Goal: Use online tool/utility: Utilize a website feature to perform a specific function

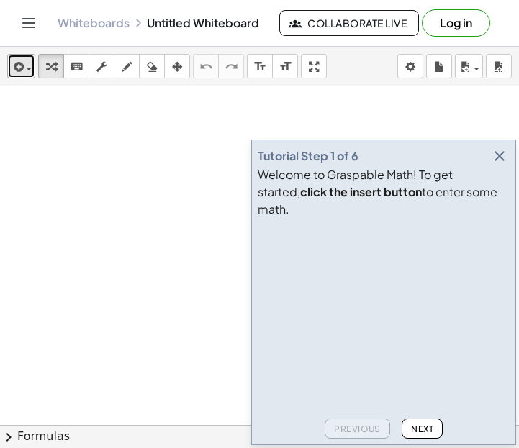
click at [28, 62] on div "button" at bounding box center [21, 66] width 21 height 17
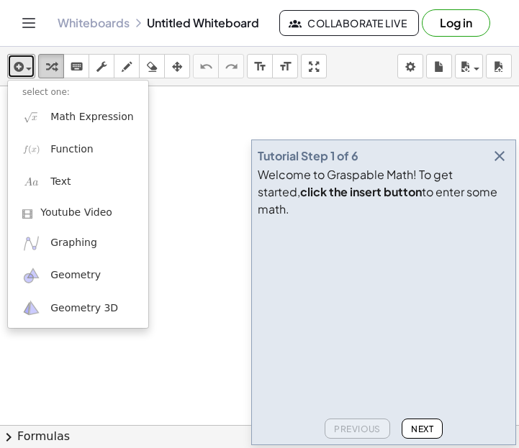
click at [48, 67] on icon "button" at bounding box center [51, 66] width 10 height 17
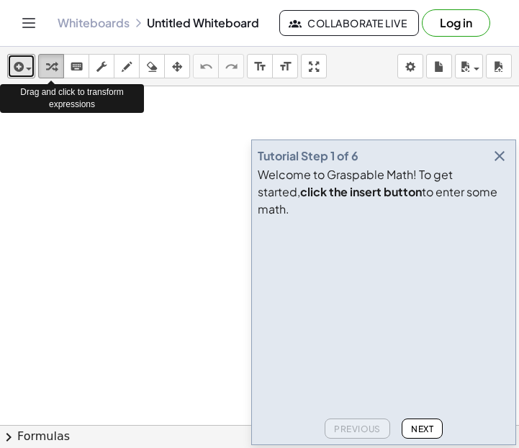
click at [50, 67] on icon "button" at bounding box center [51, 66] width 10 height 17
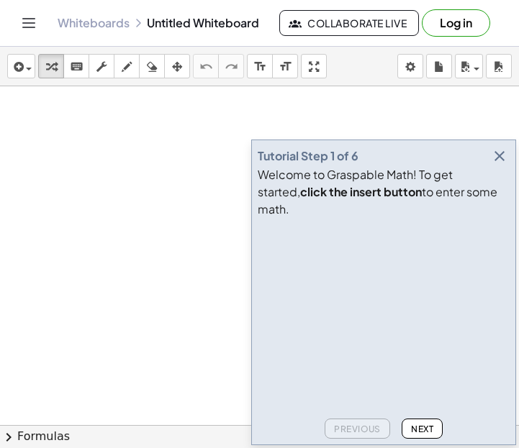
click at [500, 165] on icon "button" at bounding box center [499, 156] width 17 height 17
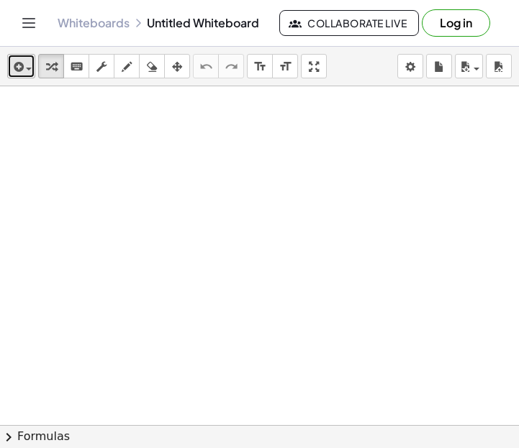
click at [17, 66] on icon "button" at bounding box center [17, 66] width 13 height 17
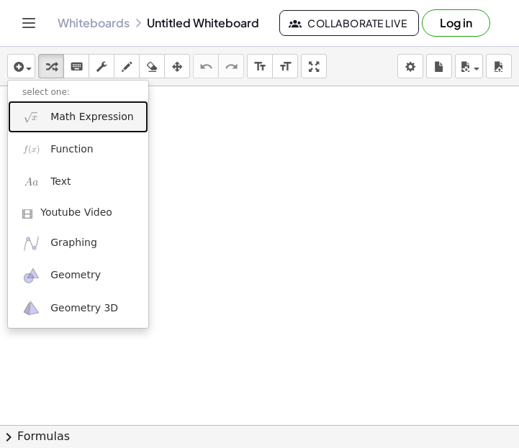
click at [61, 120] on span "Math Expression" at bounding box center [91, 117] width 83 height 14
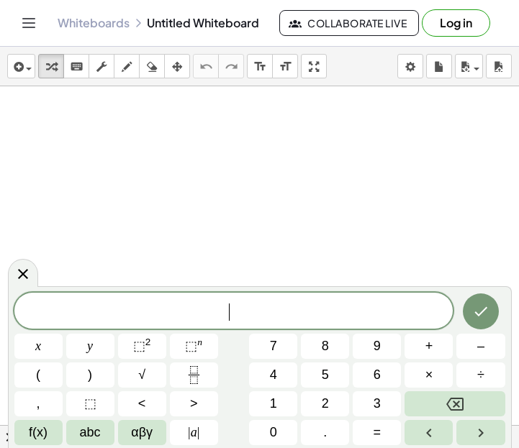
scroll to position [1, 0]
click at [478, 322] on button "Done" at bounding box center [481, 312] width 36 height 36
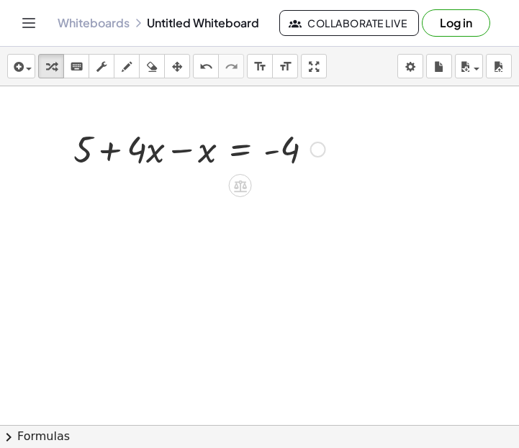
click at [87, 147] on div at bounding box center [199, 148] width 266 height 49
click at [189, 153] on div at bounding box center [199, 148] width 266 height 49
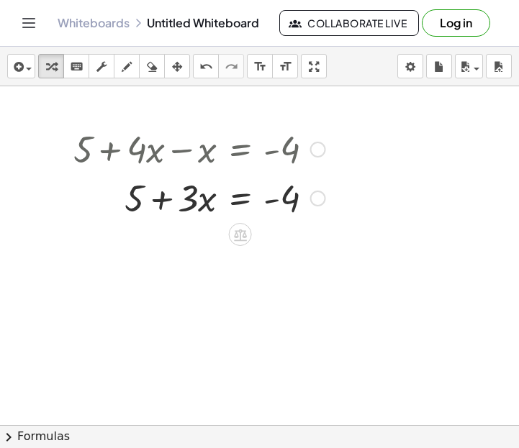
click at [130, 199] on div at bounding box center [199, 197] width 266 height 49
click at [136, 199] on div at bounding box center [199, 197] width 266 height 49
click at [287, 200] on div at bounding box center [199, 197] width 266 height 49
click at [217, 210] on div at bounding box center [199, 197] width 266 height 49
click at [315, 148] on div at bounding box center [318, 150] width 16 height 16
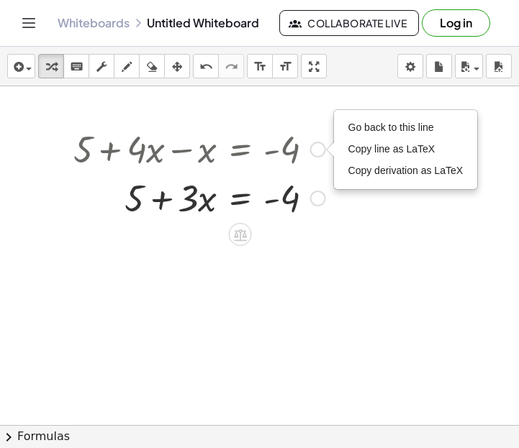
click at [318, 197] on div at bounding box center [318, 199] width 16 height 16
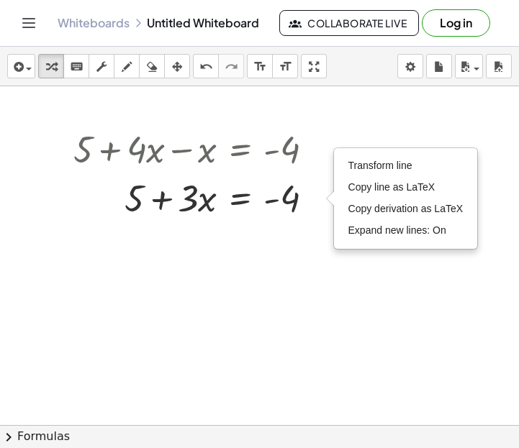
click at [255, 243] on div at bounding box center [259, 425] width 519 height 678
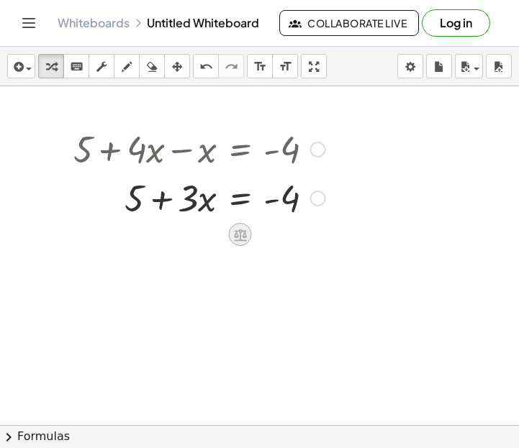
click at [238, 238] on icon at bounding box center [240, 234] width 15 height 15
click at [215, 239] on div "−" at bounding box center [211, 234] width 23 height 23
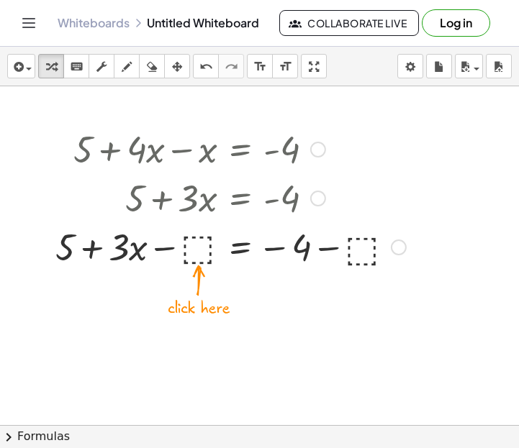
click at [199, 244] on div at bounding box center [230, 246] width 365 height 49
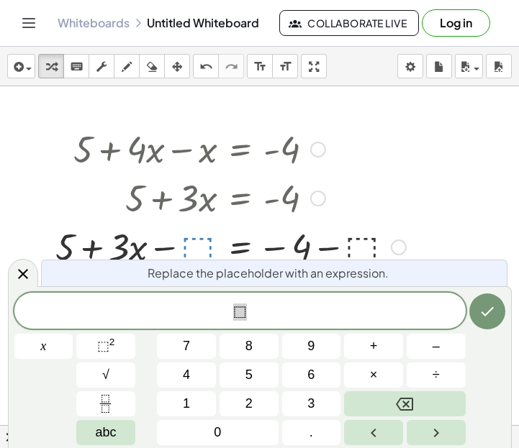
click at [261, 312] on span "⬚" at bounding box center [239, 312] width 451 height 20
click at [361, 248] on div at bounding box center [230, 246] width 365 height 49
click at [358, 246] on div at bounding box center [230, 246] width 365 height 49
click at [371, 250] on div at bounding box center [230, 246] width 365 height 49
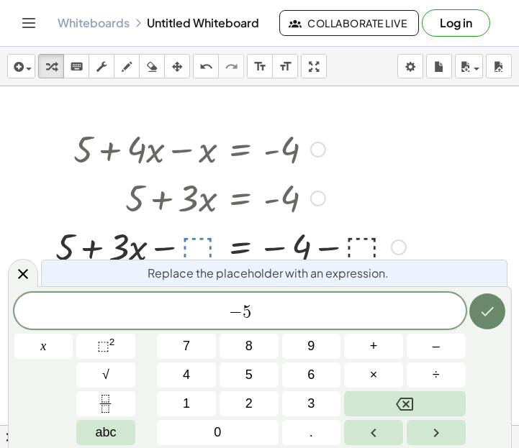
click at [500, 310] on button "Done" at bounding box center [487, 312] width 36 height 36
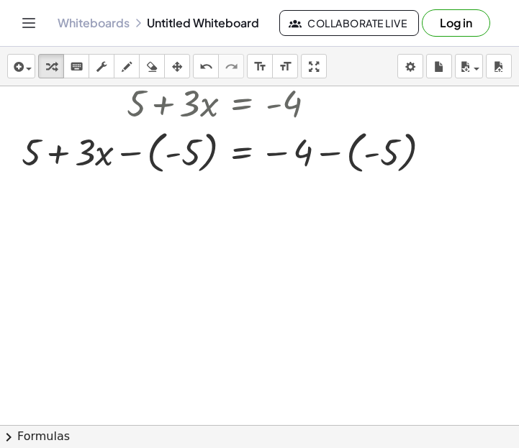
scroll to position [81, 0]
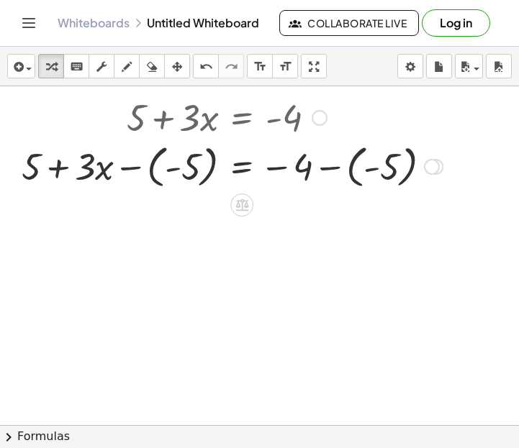
click at [189, 174] on div at bounding box center [232, 166] width 436 height 53
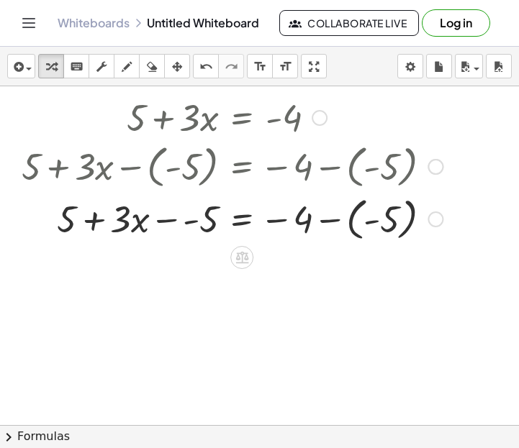
click at [380, 216] on div at bounding box center [232, 218] width 436 height 53
click at [387, 221] on div at bounding box center [232, 218] width 436 height 53
click at [374, 222] on div at bounding box center [232, 218] width 436 height 49
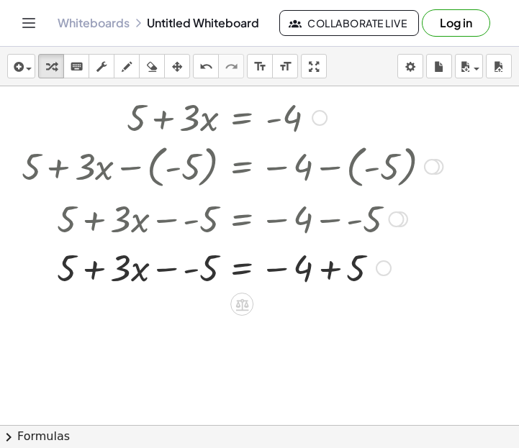
click at [350, 274] on div at bounding box center [232, 267] width 436 height 49
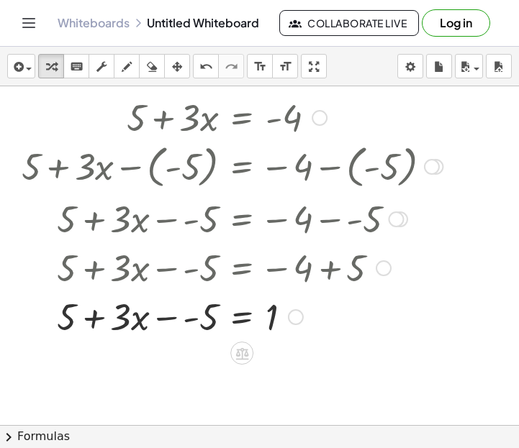
click at [202, 320] on div at bounding box center [232, 316] width 436 height 49
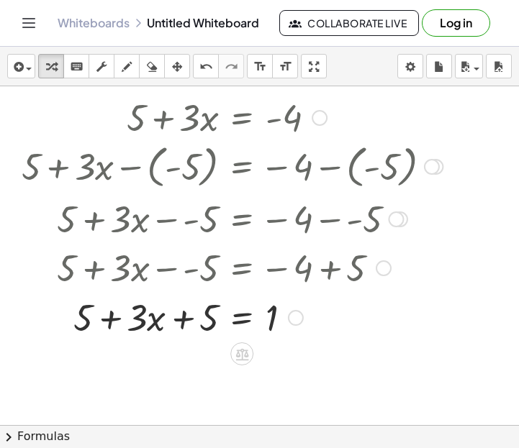
click at [202, 320] on div at bounding box center [232, 316] width 436 height 49
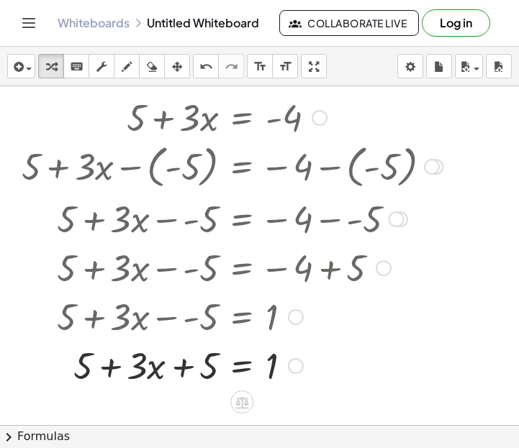
click at [204, 362] on div at bounding box center [232, 364] width 436 height 49
click at [125, 379] on div at bounding box center [232, 364] width 436 height 49
click at [172, 375] on div at bounding box center [232, 364] width 436 height 49
click at [181, 374] on div at bounding box center [232, 364] width 436 height 49
click at [193, 371] on div at bounding box center [232, 364] width 436 height 49
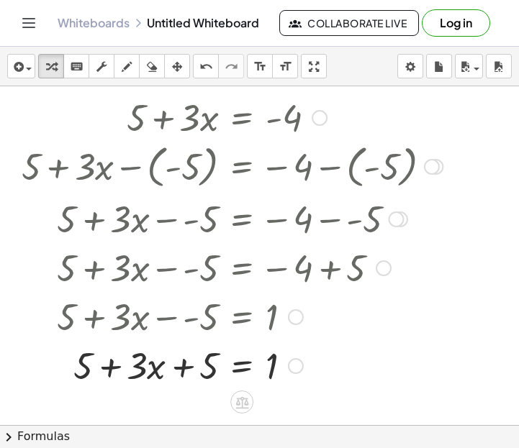
click at [86, 374] on div at bounding box center [232, 364] width 436 height 49
click at [28, 346] on div at bounding box center [232, 364] width 436 height 49
click at [210, 76] on button "undo undo" at bounding box center [206, 66] width 26 height 24
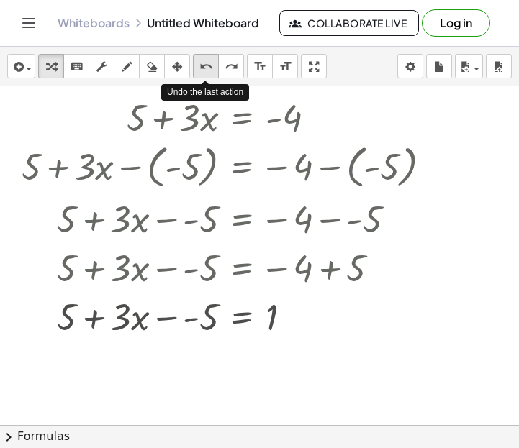
click at [210, 76] on button "undo undo" at bounding box center [206, 66] width 26 height 24
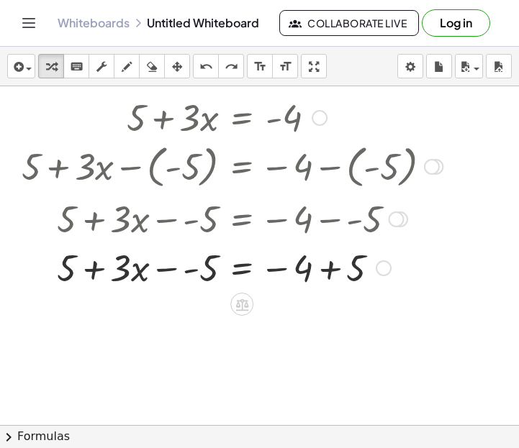
click at [86, 277] on div at bounding box center [276, 267] width 524 height 49
click at [55, 265] on div at bounding box center [276, 267] width 524 height 49
click at [175, 269] on div at bounding box center [276, 267] width 524 height 49
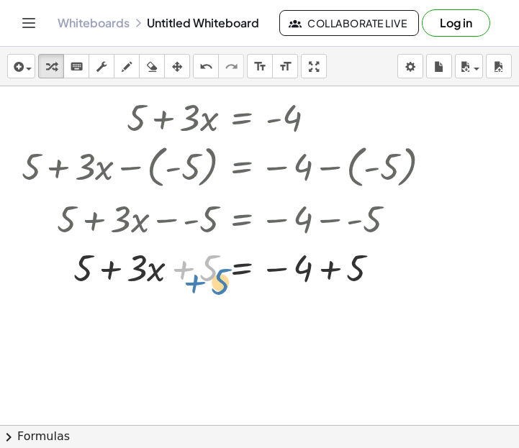
drag, startPoint x: 201, startPoint y: 272, endPoint x: 211, endPoint y: 281, distance: 13.3
click at [211, 281] on div at bounding box center [232, 267] width 436 height 49
click at [205, 74] on icon "undo" at bounding box center [206, 66] width 14 height 17
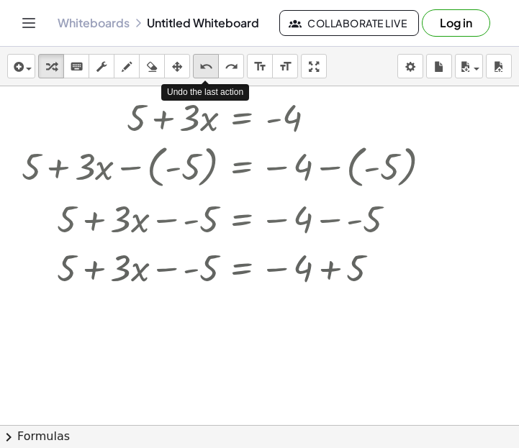
click at [207, 74] on icon "undo" at bounding box center [206, 66] width 14 height 17
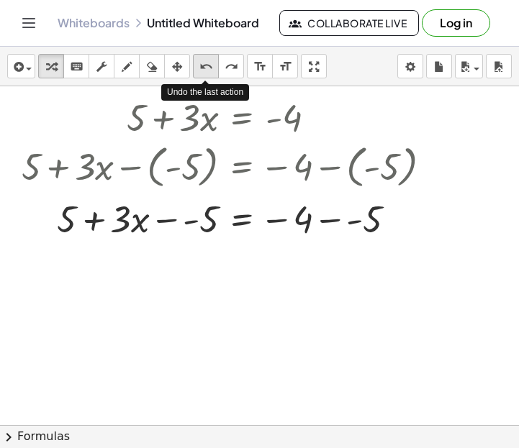
click at [207, 73] on icon "undo" at bounding box center [206, 66] width 14 height 17
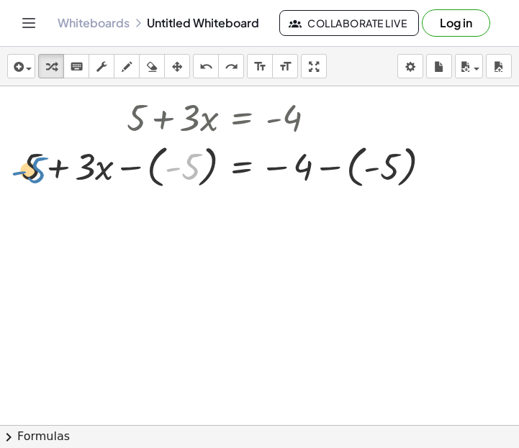
drag, startPoint x: 192, startPoint y: 163, endPoint x: 38, endPoint y: 166, distance: 154.1
click at [38, 166] on div at bounding box center [232, 166] width 436 height 53
drag, startPoint x: 28, startPoint y: 166, endPoint x: 184, endPoint y: 170, distance: 155.5
click at [184, 170] on div at bounding box center [232, 166] width 436 height 53
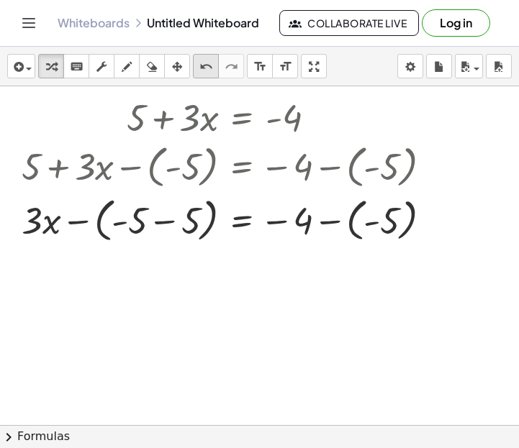
click at [204, 72] on icon "undo" at bounding box center [206, 66] width 14 height 17
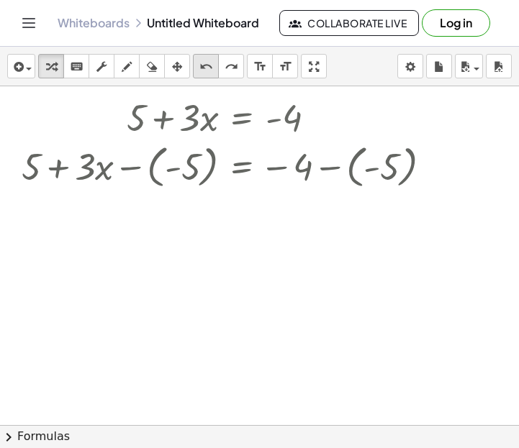
click at [204, 72] on icon "undo" at bounding box center [206, 66] width 14 height 17
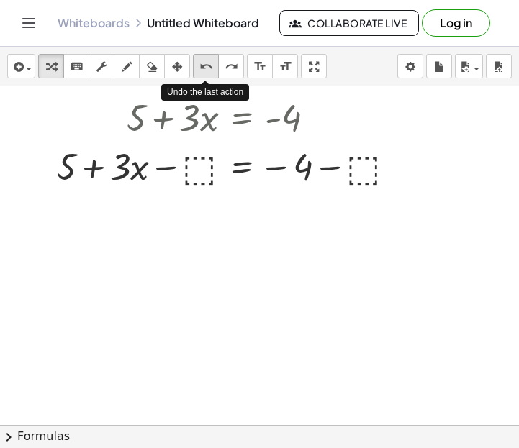
click at [202, 68] on icon "undo" at bounding box center [206, 66] width 14 height 17
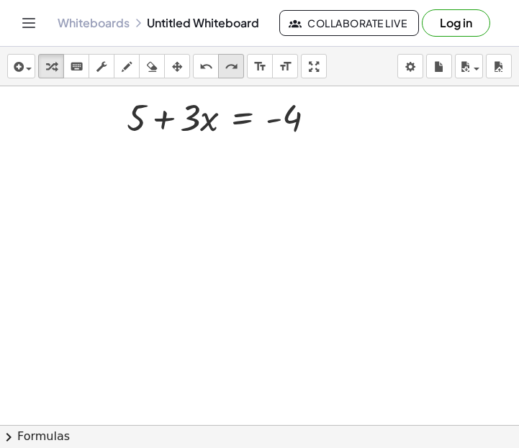
click at [222, 65] on div "redo" at bounding box center [231, 66] width 19 height 17
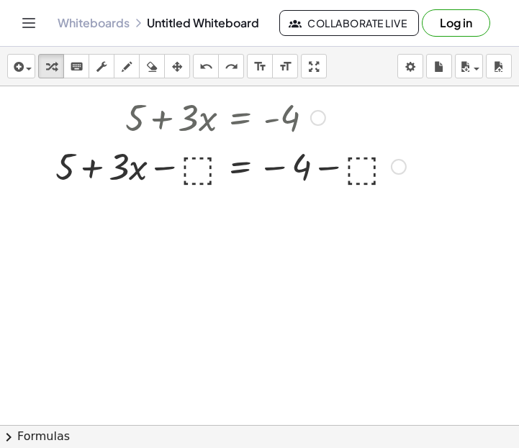
scroll to position [0, 0]
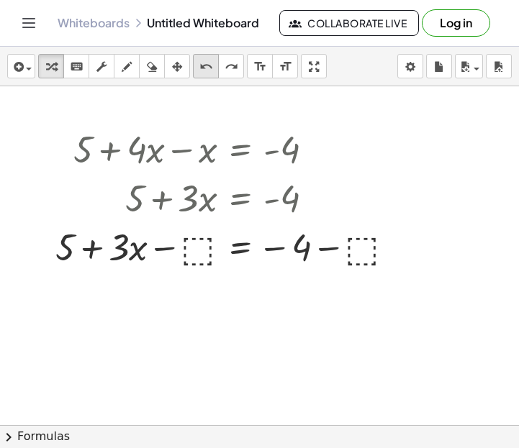
click at [207, 73] on icon "undo" at bounding box center [206, 66] width 14 height 17
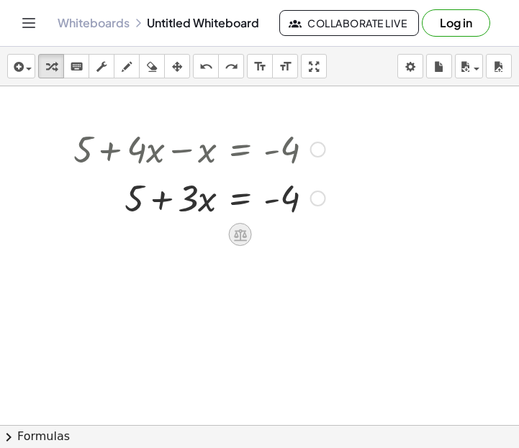
click at [236, 240] on icon at bounding box center [240, 235] width 13 height 12
click at [148, 209] on div at bounding box center [199, 197] width 266 height 49
click at [235, 235] on icon at bounding box center [240, 235] width 13 height 12
click at [182, 301] on div at bounding box center [259, 425] width 519 height 678
click at [234, 238] on icon at bounding box center [240, 234] width 15 height 15
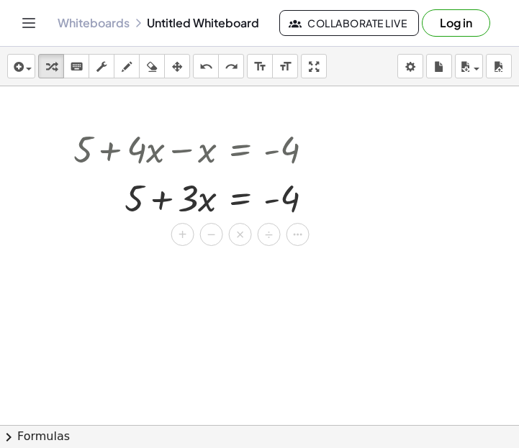
click at [376, 298] on div at bounding box center [259, 425] width 519 height 678
click at [243, 198] on div at bounding box center [199, 197] width 266 height 49
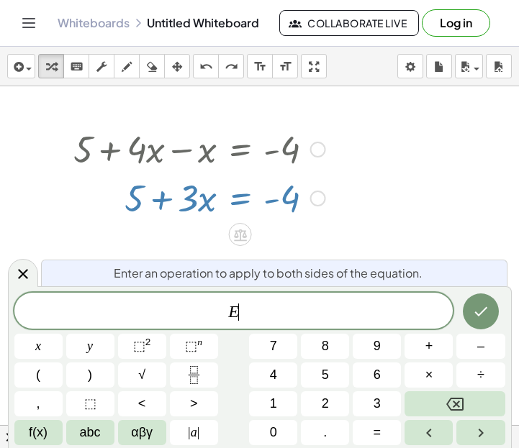
scroll to position [4, 0]
click at [113, 295] on div "E ​" at bounding box center [233, 311] width 439 height 36
click at [479, 310] on icon "Done" at bounding box center [480, 311] width 17 height 17
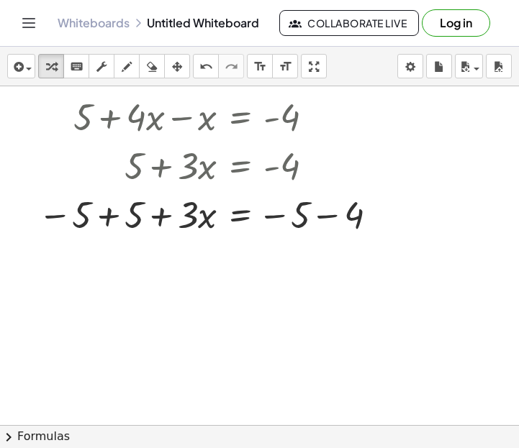
scroll to position [38, 0]
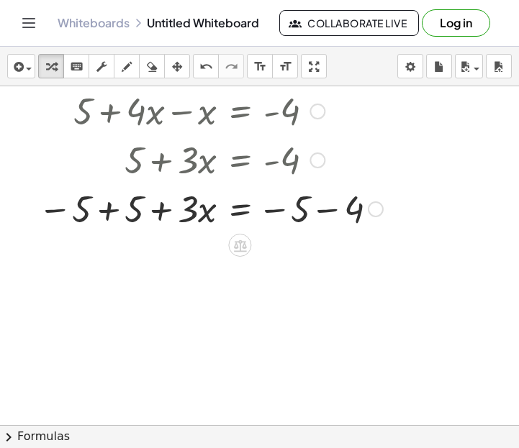
click at [107, 207] on div at bounding box center [210, 208] width 359 height 49
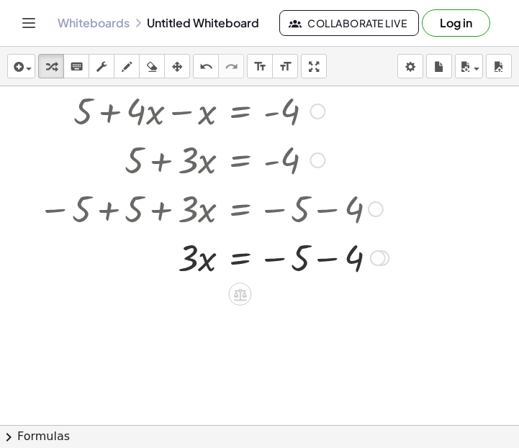
click at [330, 261] on div at bounding box center [213, 257] width 365 height 49
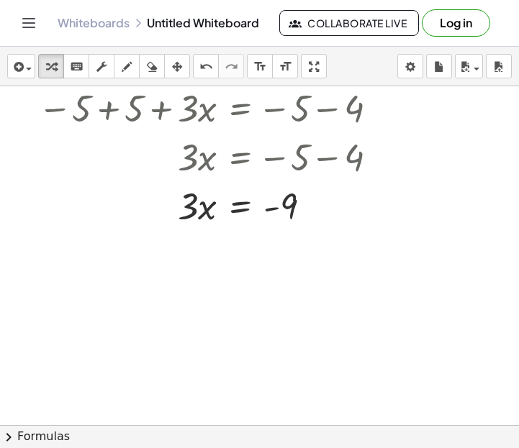
scroll to position [143, 0]
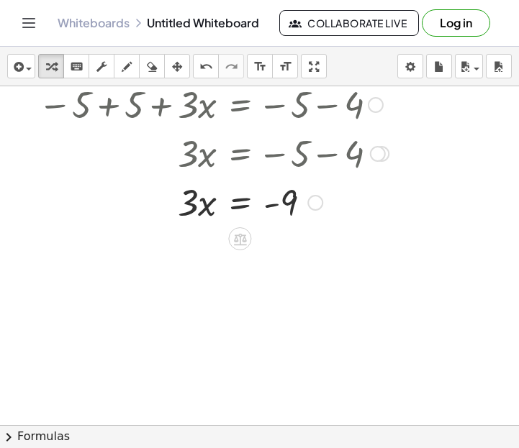
click at [244, 204] on div at bounding box center [213, 201] width 365 height 49
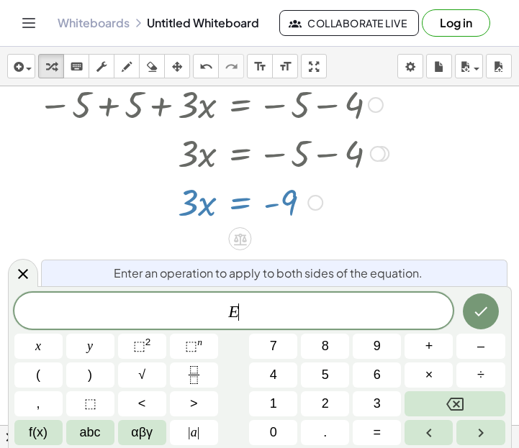
scroll to position [6, 0]
click at [207, 313] on span "E ​" at bounding box center [233, 312] width 439 height 20
click at [225, 309] on span "3" at bounding box center [228, 312] width 9 height 17
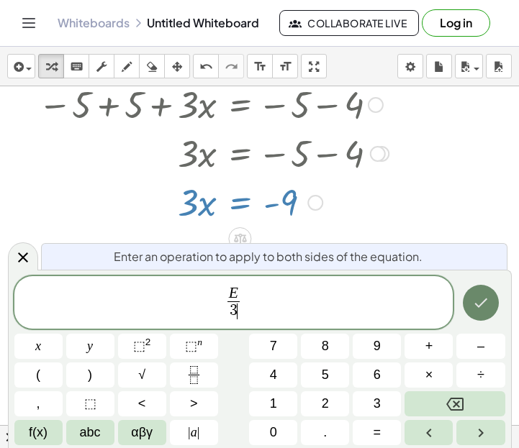
click at [484, 290] on button "Done" at bounding box center [481, 303] width 36 height 36
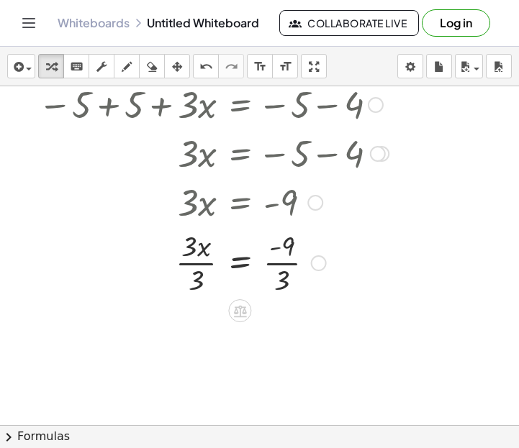
click at [230, 253] on div at bounding box center [213, 262] width 365 height 72
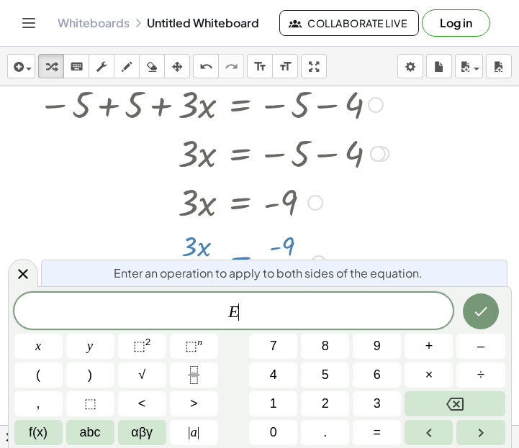
scroll to position [8, 0]
click at [373, 258] on div at bounding box center [213, 262] width 365 height 72
click at [487, 310] on icon "Done" at bounding box center [480, 311] width 17 height 17
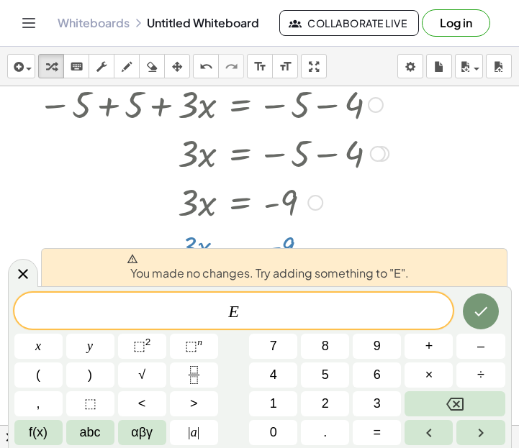
click at [472, 217] on div at bounding box center [259, 283] width 519 height 678
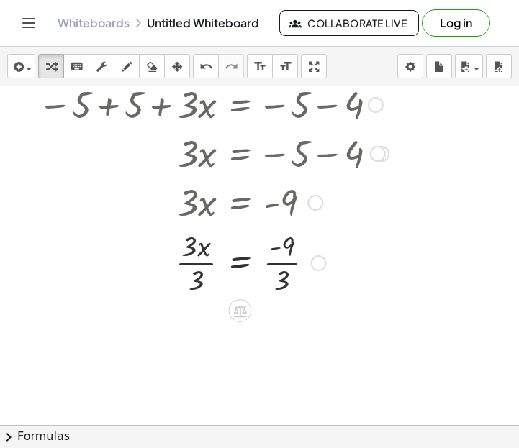
click at [287, 261] on div at bounding box center [213, 262] width 365 height 72
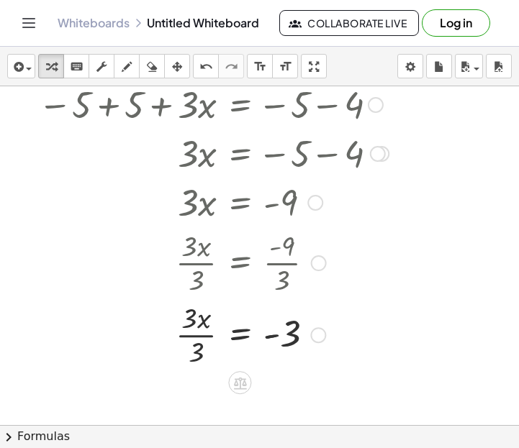
click at [200, 332] on div at bounding box center [213, 334] width 365 height 72
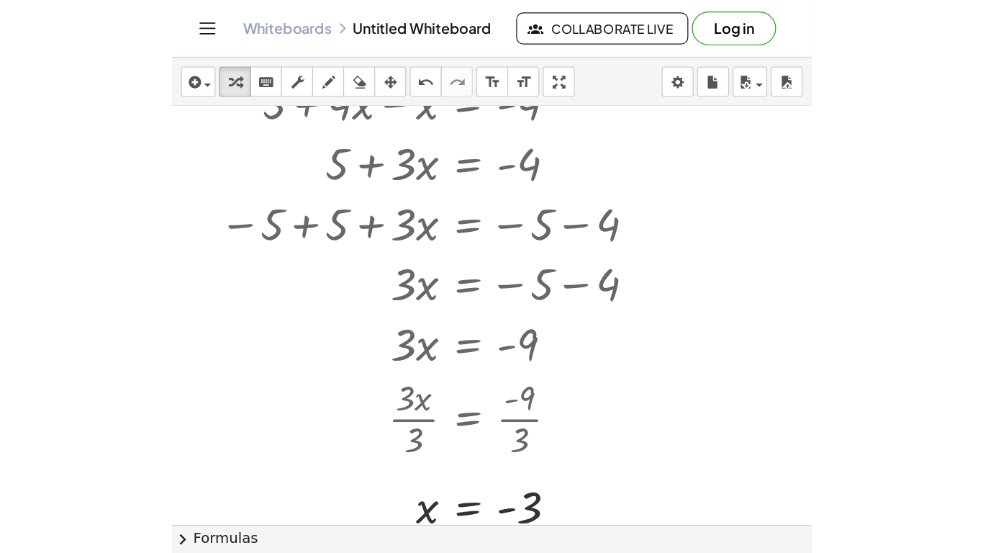
scroll to position [30, 0]
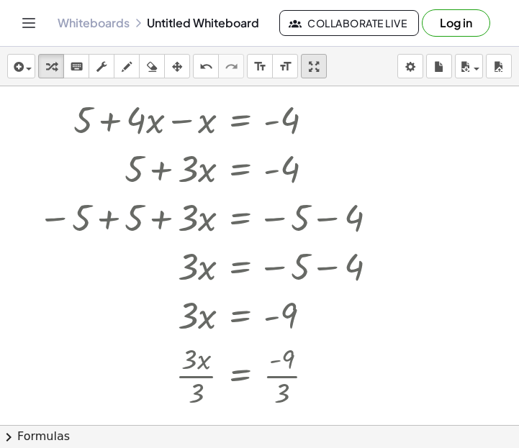
click at [316, 60] on icon "button" at bounding box center [314, 66] width 10 height 17
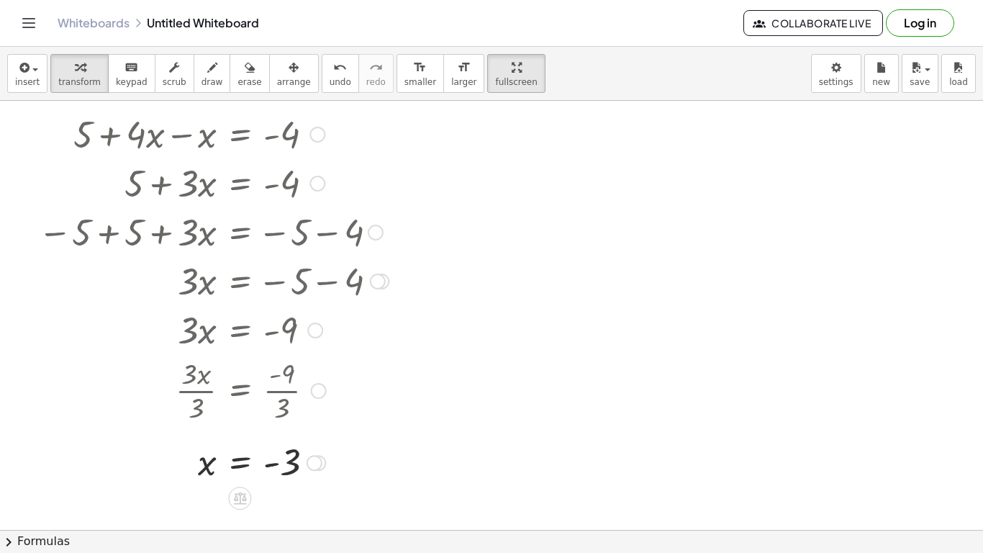
scroll to position [0, 0]
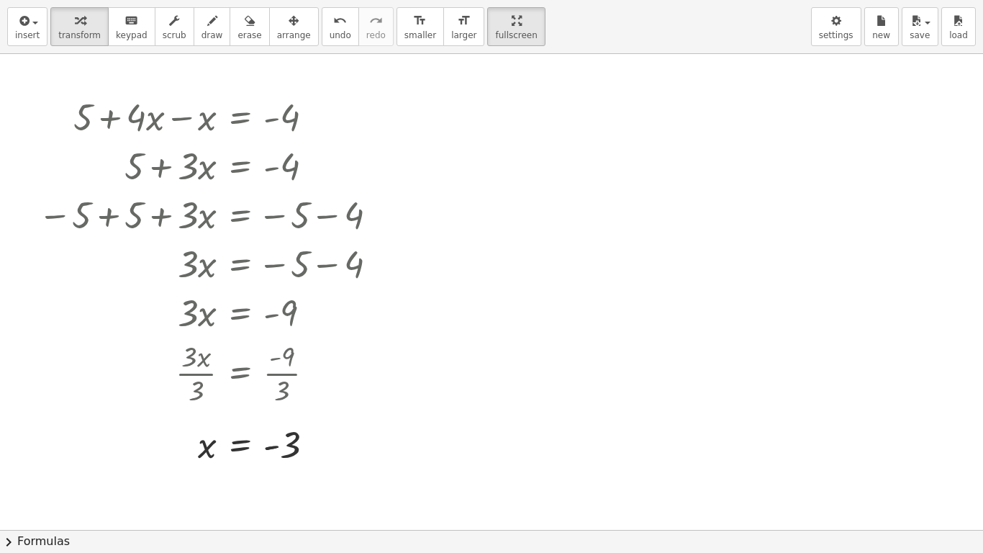
click at [518, 146] on div at bounding box center [491, 530] width 983 height 952
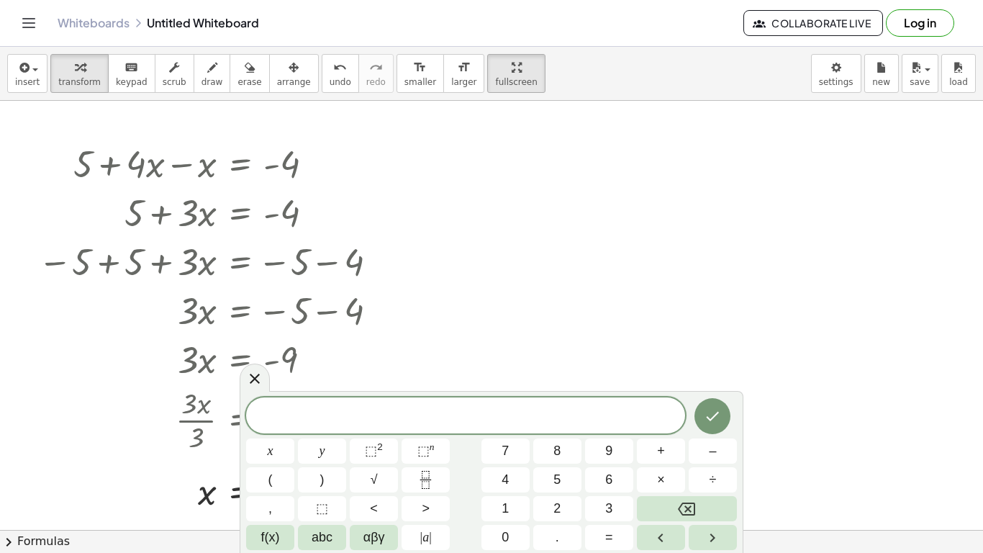
click at [261, 393] on div "​ x y ⬚ 2 ⬚ n 7 8 9 + – ( ) √ 4 5 6 × ÷ , ⬚ < > 1 2 3 f(x) abc αβγ | a | 0 . =" at bounding box center [492, 472] width 504 height 162
click at [253, 374] on icon at bounding box center [254, 377] width 17 height 17
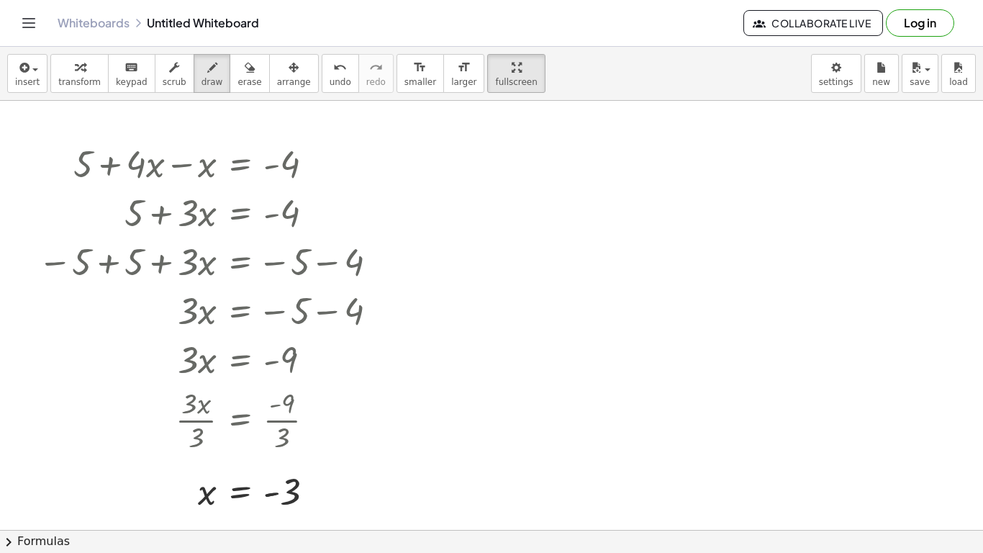
click at [518, 235] on div at bounding box center [491, 530] width 983 height 858
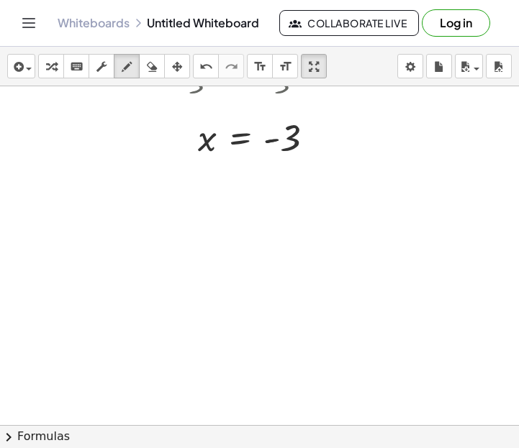
scroll to position [489, 0]
click at [14, 61] on icon "button" at bounding box center [17, 66] width 13 height 17
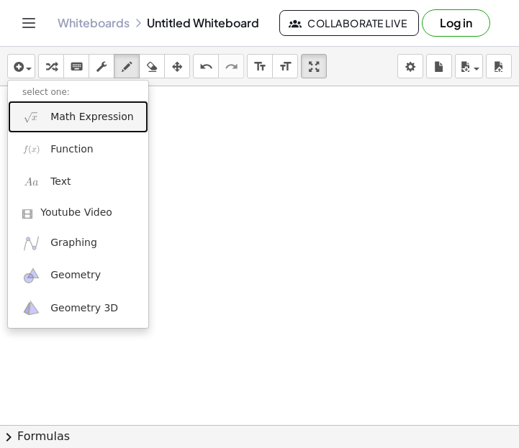
click at [79, 114] on span "Math Expression" at bounding box center [91, 117] width 83 height 14
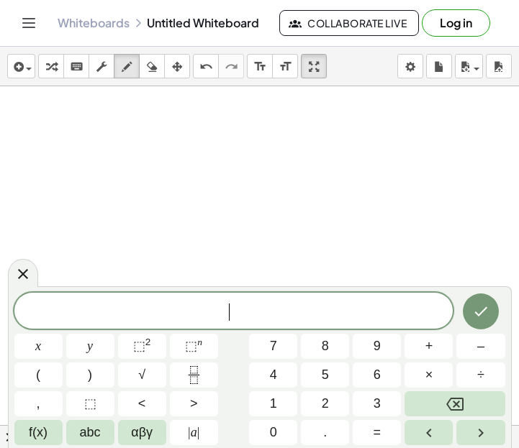
scroll to position [1, 0]
click at [483, 312] on icon "Done" at bounding box center [480, 311] width 17 height 17
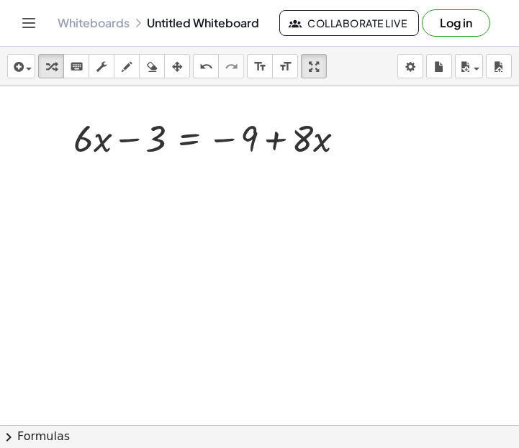
scroll to position [520, 0]
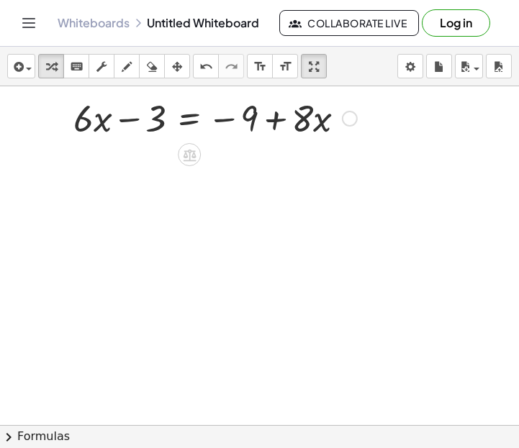
click at [191, 118] on div at bounding box center [215, 117] width 298 height 49
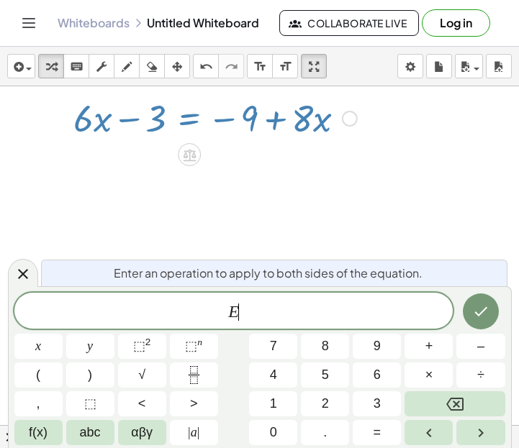
scroll to position [1, 0]
click at [215, 310] on span "E" at bounding box center [233, 312] width 439 height 20
click at [480, 317] on icon "Done" at bounding box center [480, 311] width 17 height 17
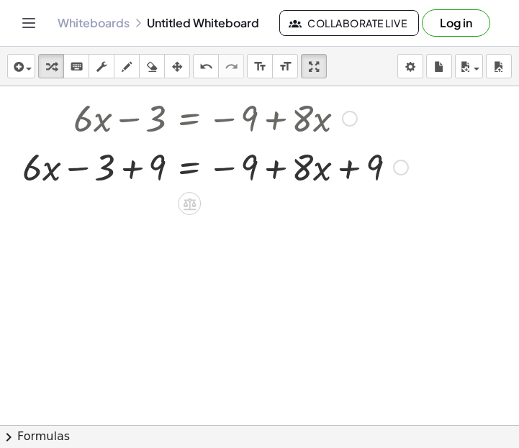
click at [121, 171] on div at bounding box center [215, 166] width 400 height 49
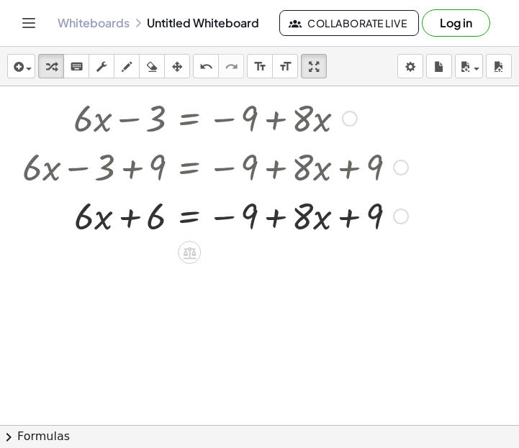
click at [347, 222] on div at bounding box center [215, 215] width 400 height 49
click at [276, 221] on div at bounding box center [215, 215] width 400 height 49
drag, startPoint x: 371, startPoint y: 220, endPoint x: 279, endPoint y: 224, distance: 91.5
click at [279, 224] on div at bounding box center [215, 215] width 400 height 49
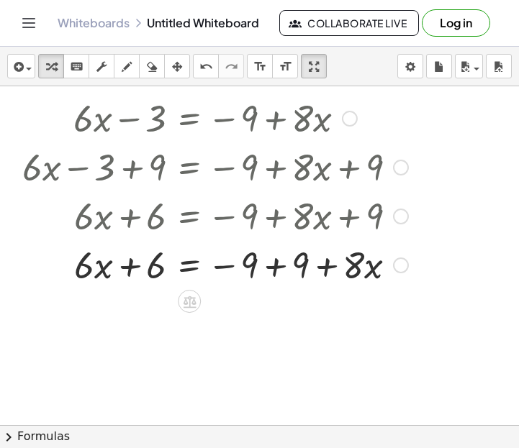
click at [284, 269] on div at bounding box center [215, 264] width 400 height 49
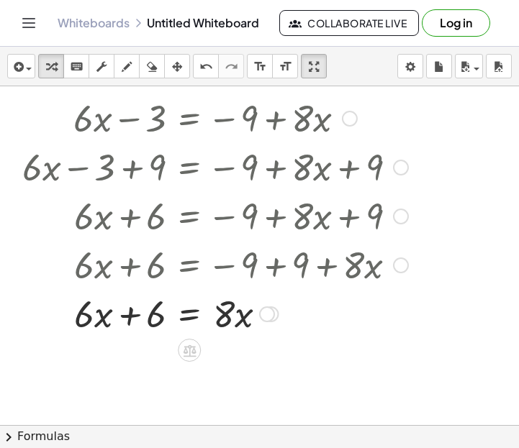
click at [179, 315] on div at bounding box center [215, 313] width 400 height 49
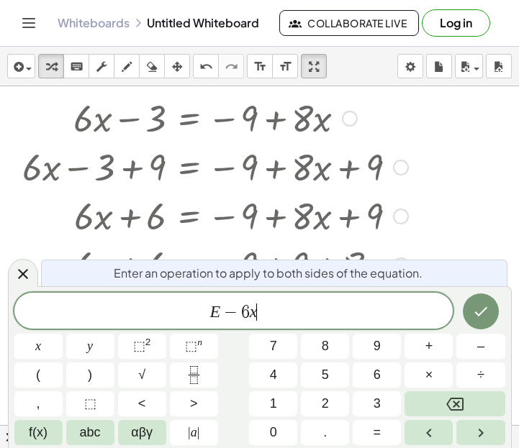
scroll to position [9, 0]
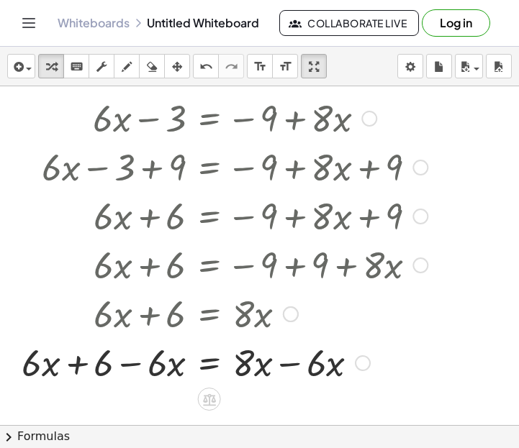
click at [68, 369] on div at bounding box center [224, 362] width 420 height 49
drag, startPoint x: 58, startPoint y: 369, endPoint x: 48, endPoint y: 368, distance: 9.4
click at [48, 368] on div at bounding box center [224, 362] width 420 height 49
click at [35, 371] on div at bounding box center [224, 362] width 420 height 49
drag, startPoint x: 22, startPoint y: 344, endPoint x: 30, endPoint y: 351, distance: 10.2
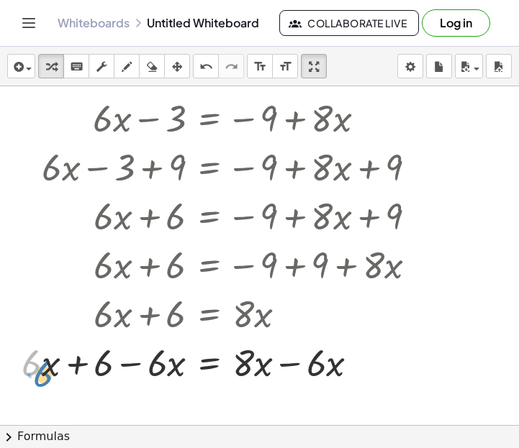
click at [30, 351] on div at bounding box center [224, 362] width 420 height 49
click at [164, 371] on div at bounding box center [224, 362] width 420 height 49
click at [150, 366] on div at bounding box center [224, 362] width 420 height 49
click at [112, 360] on div at bounding box center [224, 362] width 420 height 49
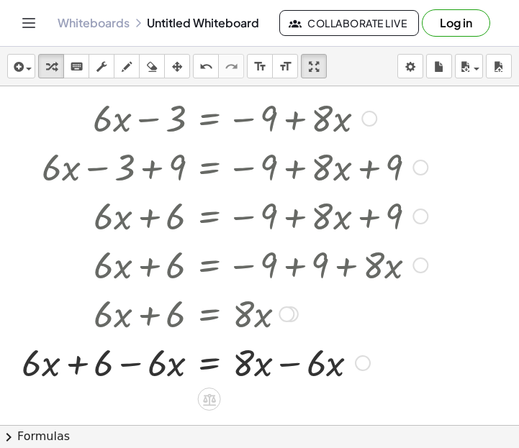
click at [55, 369] on div at bounding box center [224, 362] width 420 height 49
click at [72, 367] on div at bounding box center [224, 362] width 420 height 49
click at [124, 370] on div at bounding box center [224, 362] width 420 height 49
click at [281, 363] on div at bounding box center [224, 362] width 420 height 49
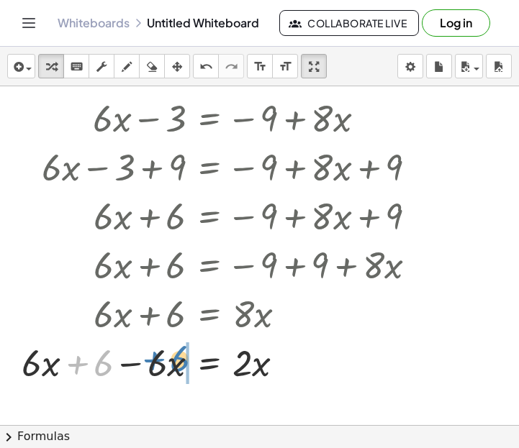
drag, startPoint x: 90, startPoint y: 362, endPoint x: 166, endPoint y: 358, distance: 76.4
click at [166, 358] on div at bounding box center [224, 362] width 420 height 49
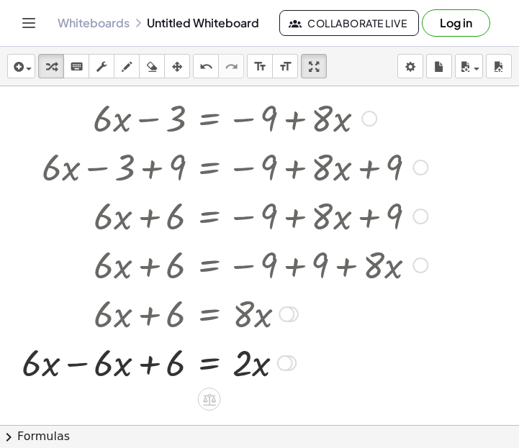
click at [76, 361] on div at bounding box center [224, 362] width 420 height 49
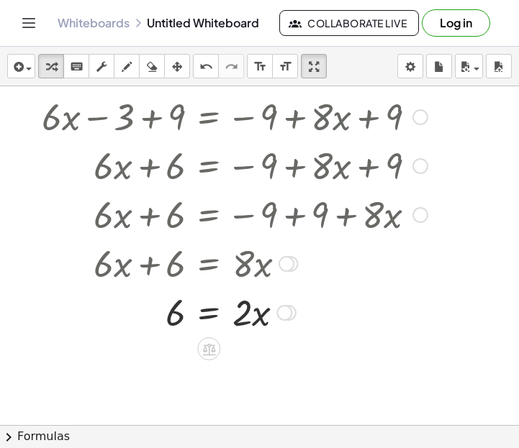
scroll to position [585, 0]
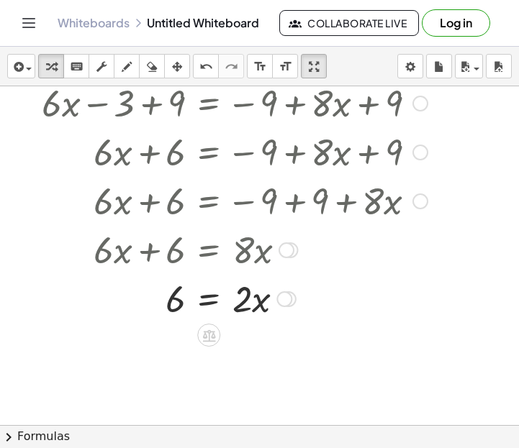
click at [205, 299] on div at bounding box center [235, 298] width 400 height 49
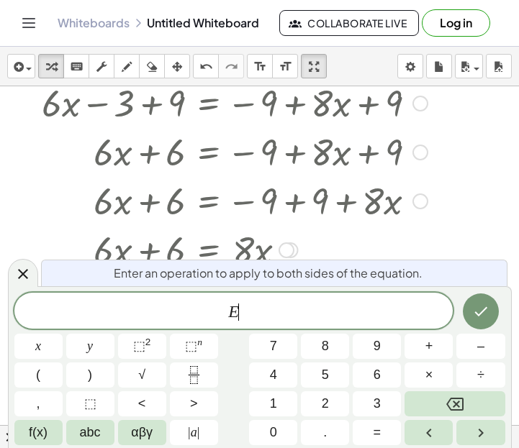
scroll to position [9, 0]
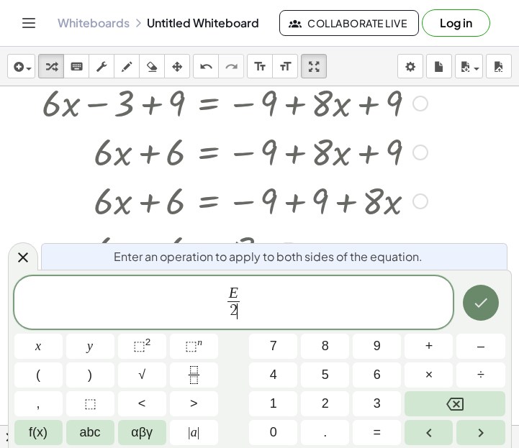
click at [472, 311] on icon "Done" at bounding box center [480, 302] width 17 height 17
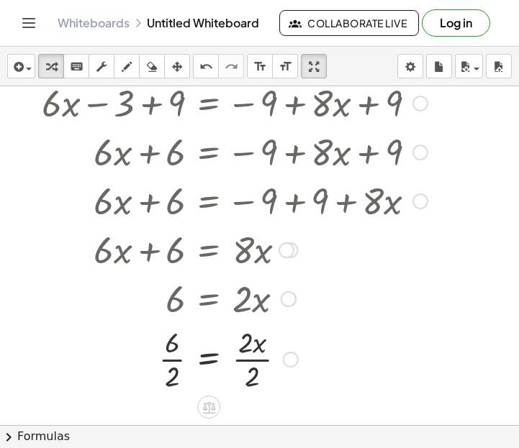
click at [206, 366] on div at bounding box center [235, 358] width 400 height 72
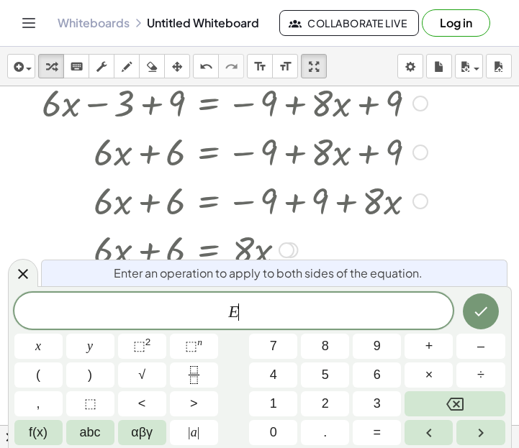
scroll to position [10, 0]
click at [492, 320] on button "Done" at bounding box center [481, 312] width 36 height 36
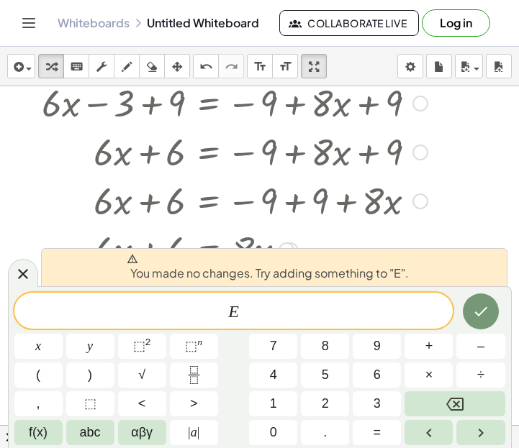
click at [424, 180] on div at bounding box center [235, 200] width 400 height 49
click at [33, 272] on div at bounding box center [23, 273] width 30 height 28
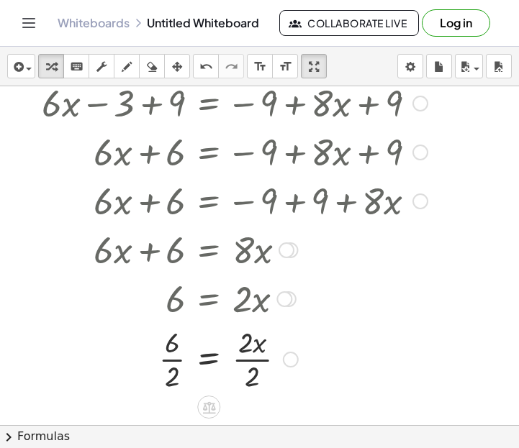
click at [175, 355] on div at bounding box center [235, 358] width 400 height 72
click at [248, 355] on div at bounding box center [235, 358] width 400 height 72
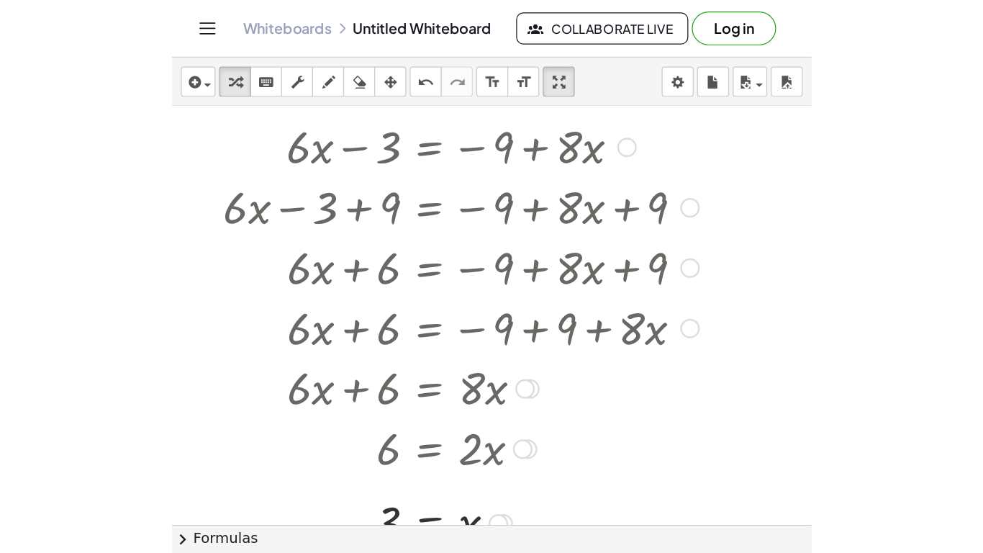
scroll to position [521, 0]
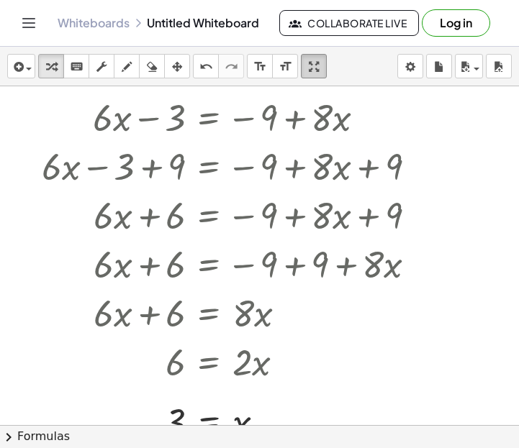
click at [317, 56] on button "fullscreen" at bounding box center [314, 66] width 26 height 24
click at [299, 46] on div at bounding box center [259, 46] width 519 height 1
click at [312, 58] on div "button" at bounding box center [313, 66] width 19 height 17
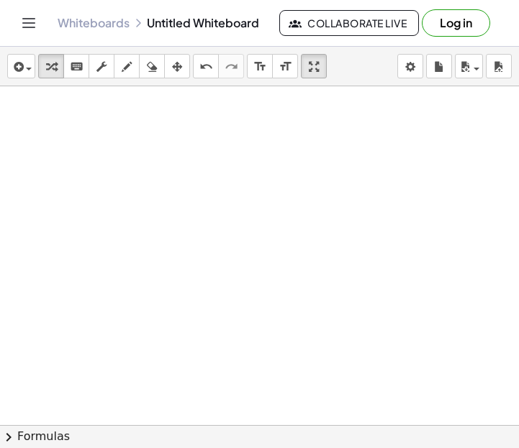
scroll to position [951, 0]
click at [24, 66] on span "button" at bounding box center [25, 68] width 3 height 10
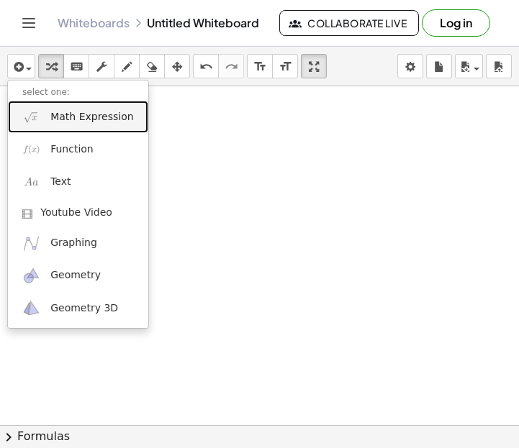
click at [57, 119] on span "Math Expression" at bounding box center [91, 117] width 83 height 14
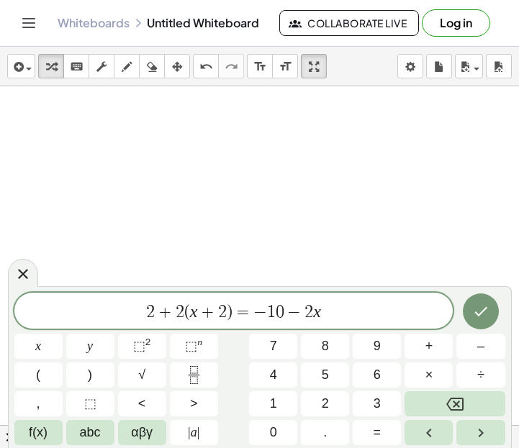
scroll to position [0, 0]
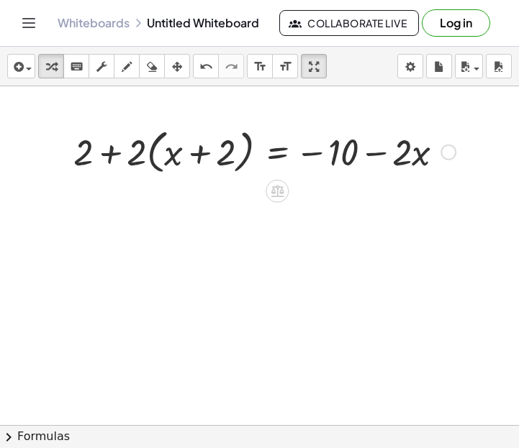
click at [137, 154] on div at bounding box center [264, 151] width 397 height 55
click at [146, 156] on div at bounding box center [264, 151] width 397 height 55
click at [192, 161] on div at bounding box center [264, 151] width 397 height 55
click at [135, 152] on div at bounding box center [264, 151] width 397 height 55
click at [150, 154] on div at bounding box center [264, 151] width 397 height 55
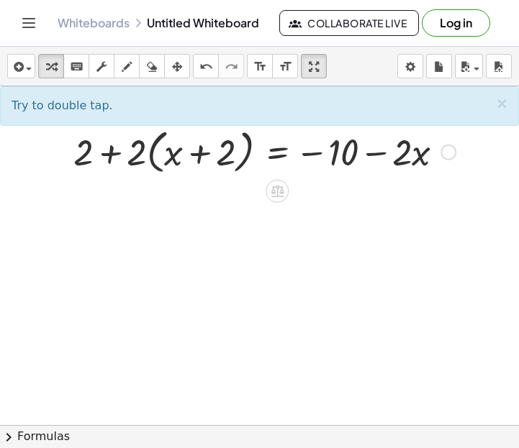
click at [153, 158] on div at bounding box center [264, 151] width 397 height 55
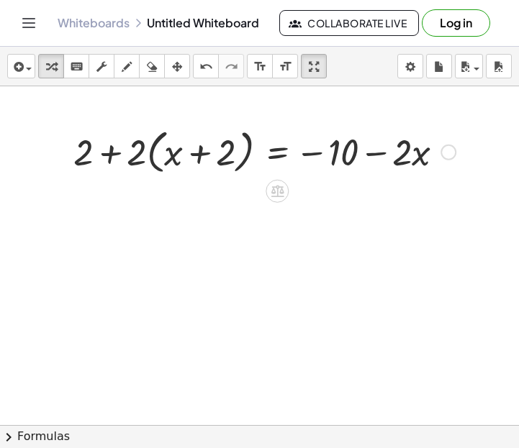
click at [153, 158] on div at bounding box center [264, 151] width 397 height 55
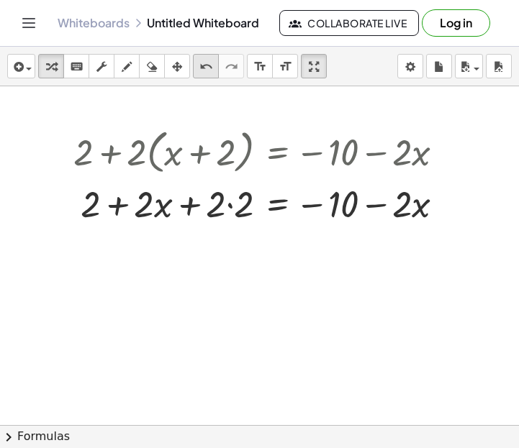
click at [200, 69] on icon "undo" at bounding box center [206, 66] width 14 height 17
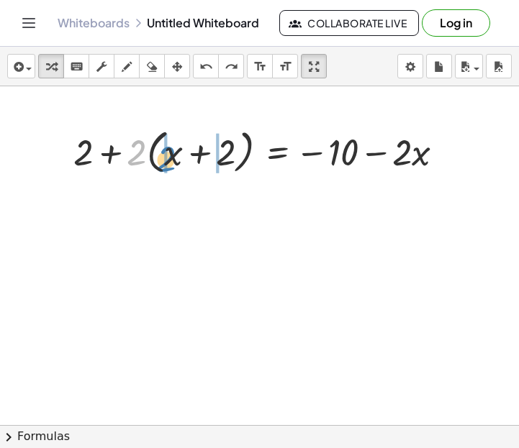
drag, startPoint x: 144, startPoint y: 150, endPoint x: 173, endPoint y: 157, distance: 30.2
click at [173, 157] on div at bounding box center [264, 151] width 397 height 55
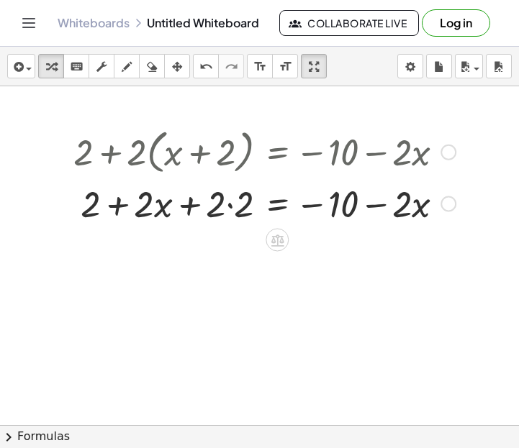
click at [225, 205] on div at bounding box center [264, 203] width 397 height 49
click at [227, 206] on div at bounding box center [264, 203] width 397 height 49
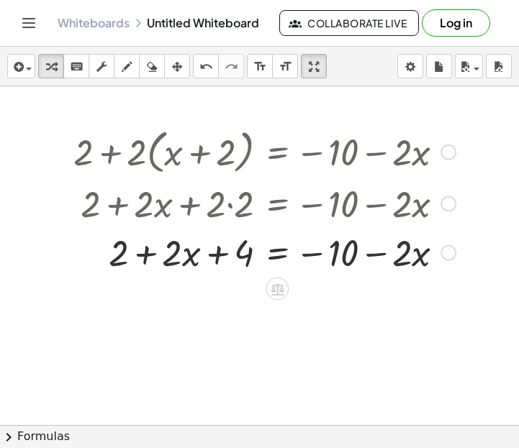
click at [228, 202] on div at bounding box center [250, 203] width 425 height 49
drag, startPoint x: 126, startPoint y: 256, endPoint x: 251, endPoint y: 271, distance: 126.2
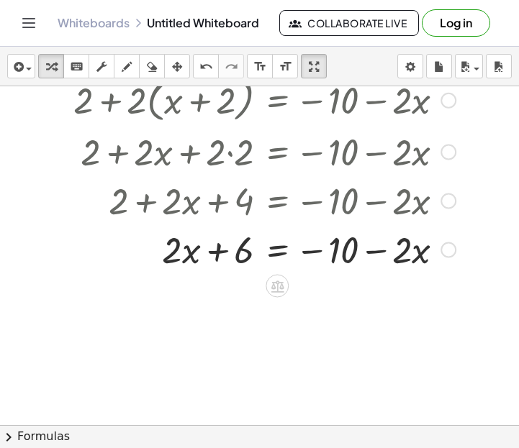
scroll to position [1009, 0]
